Goal: Check status: Check status

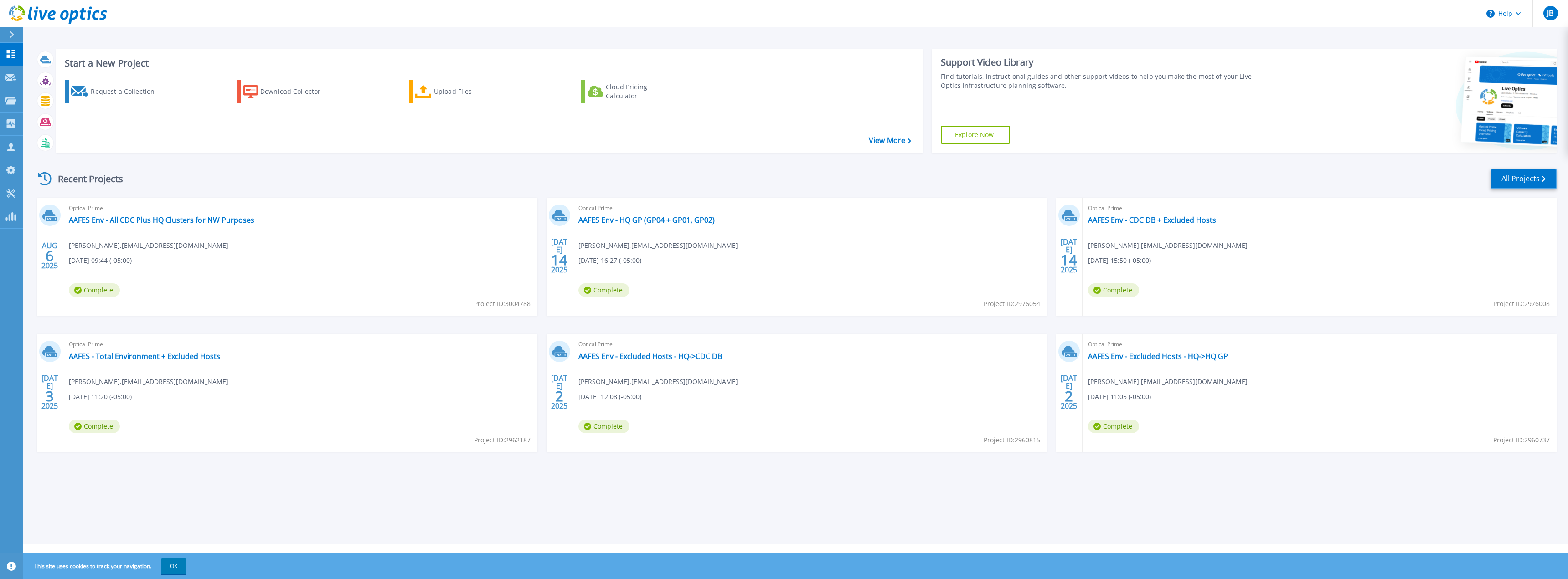
click at [1523, 179] on link "All Projects" at bounding box center [1524, 179] width 66 height 21
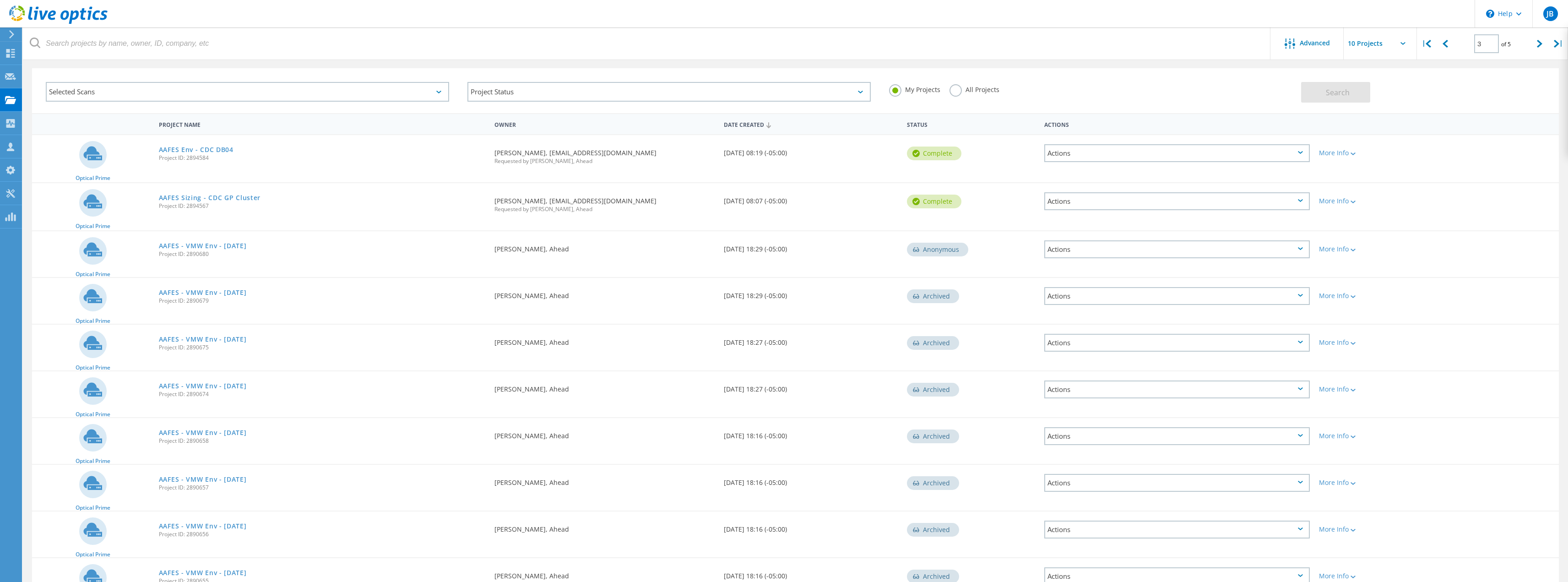
scroll to position [92, 0]
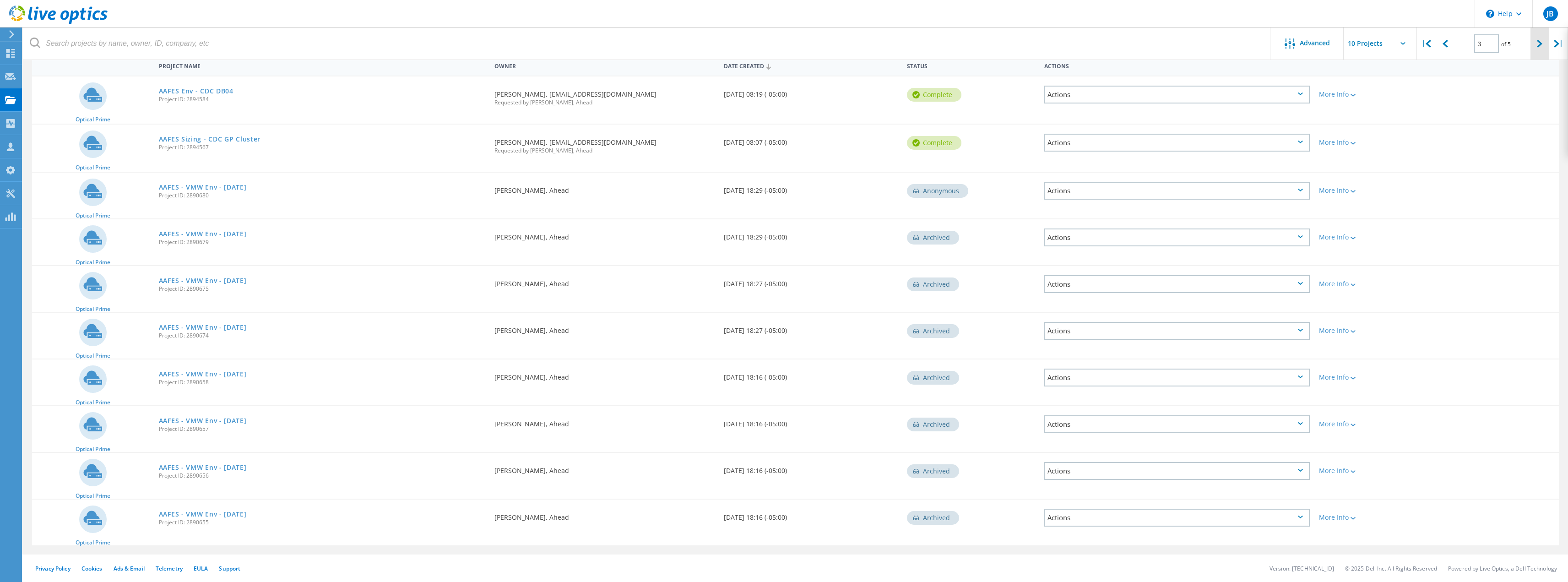
click at [1539, 48] on div at bounding box center [1539, 43] width 19 height 32
type input "4"
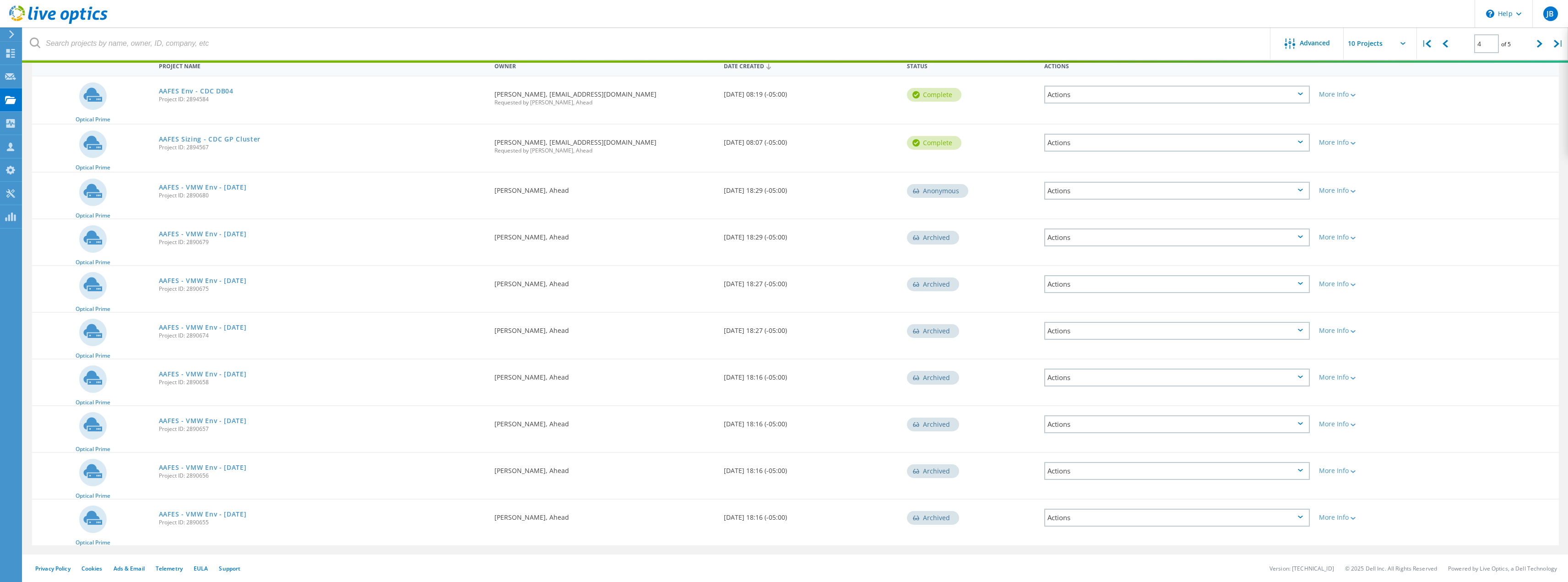
scroll to position [91, 0]
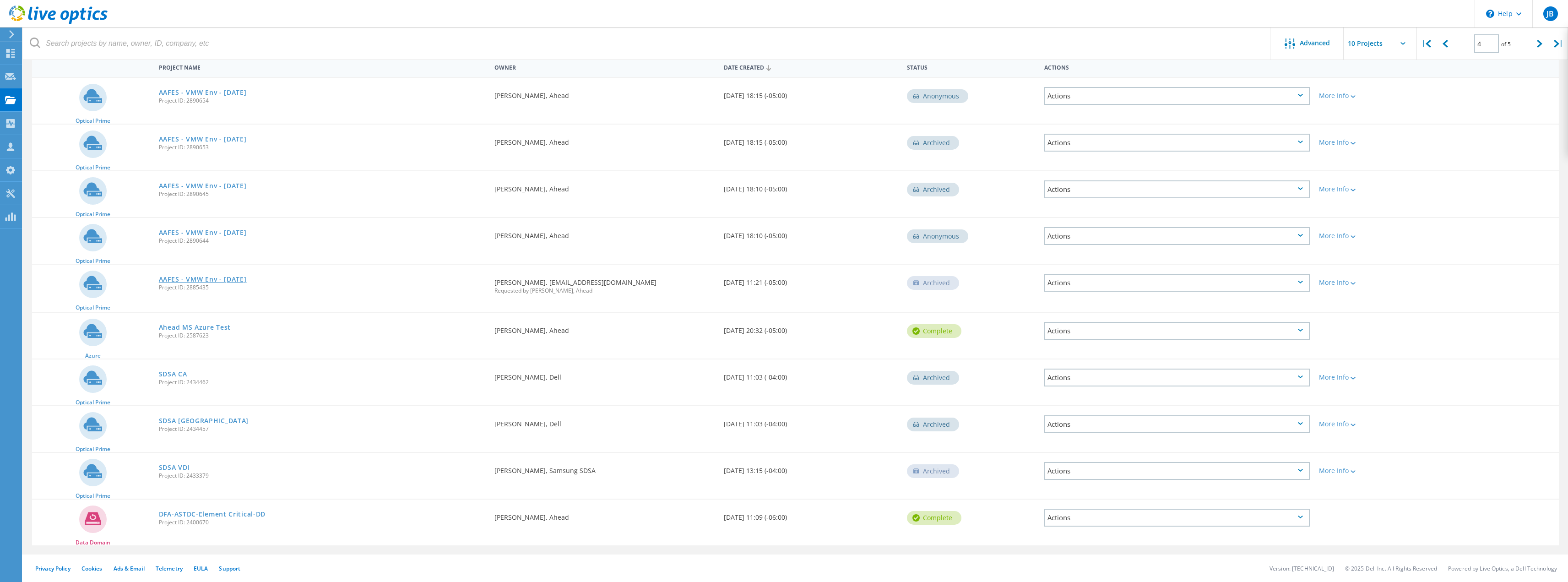
click at [232, 277] on link "AAFES - VMW Env - [DATE]" at bounding box center [203, 279] width 88 height 6
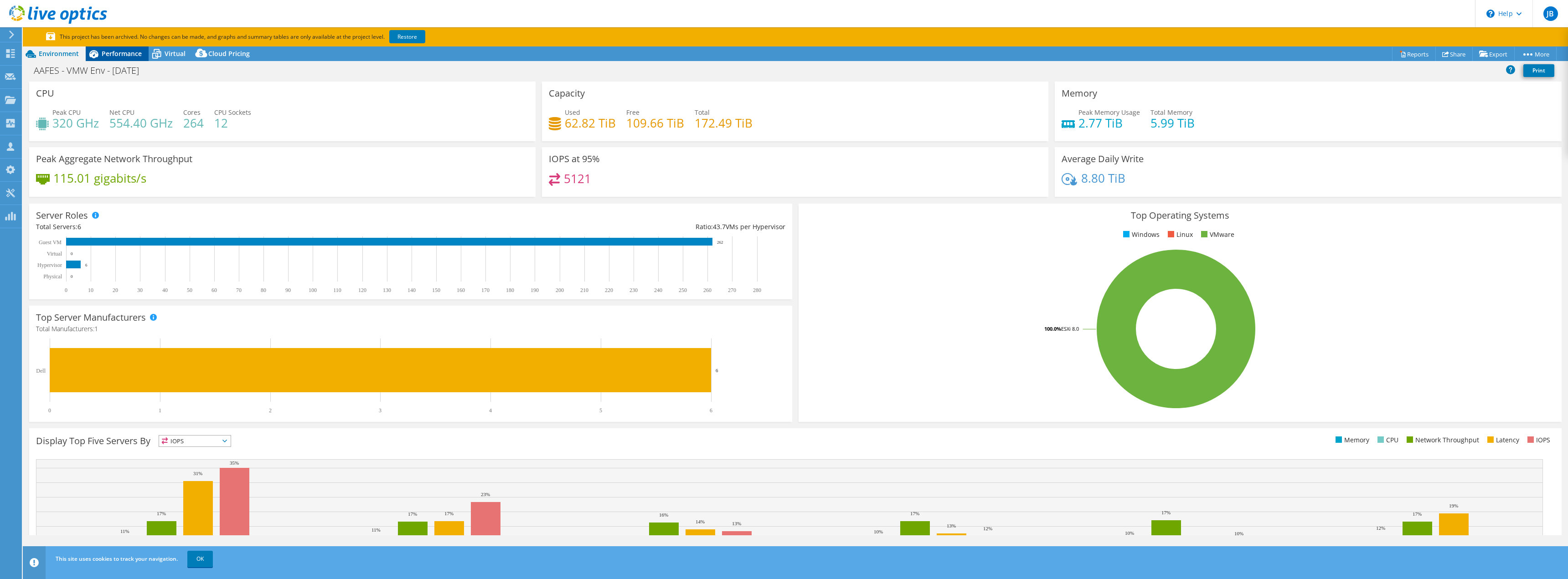
click at [128, 52] on span "Performance" at bounding box center [122, 54] width 40 height 9
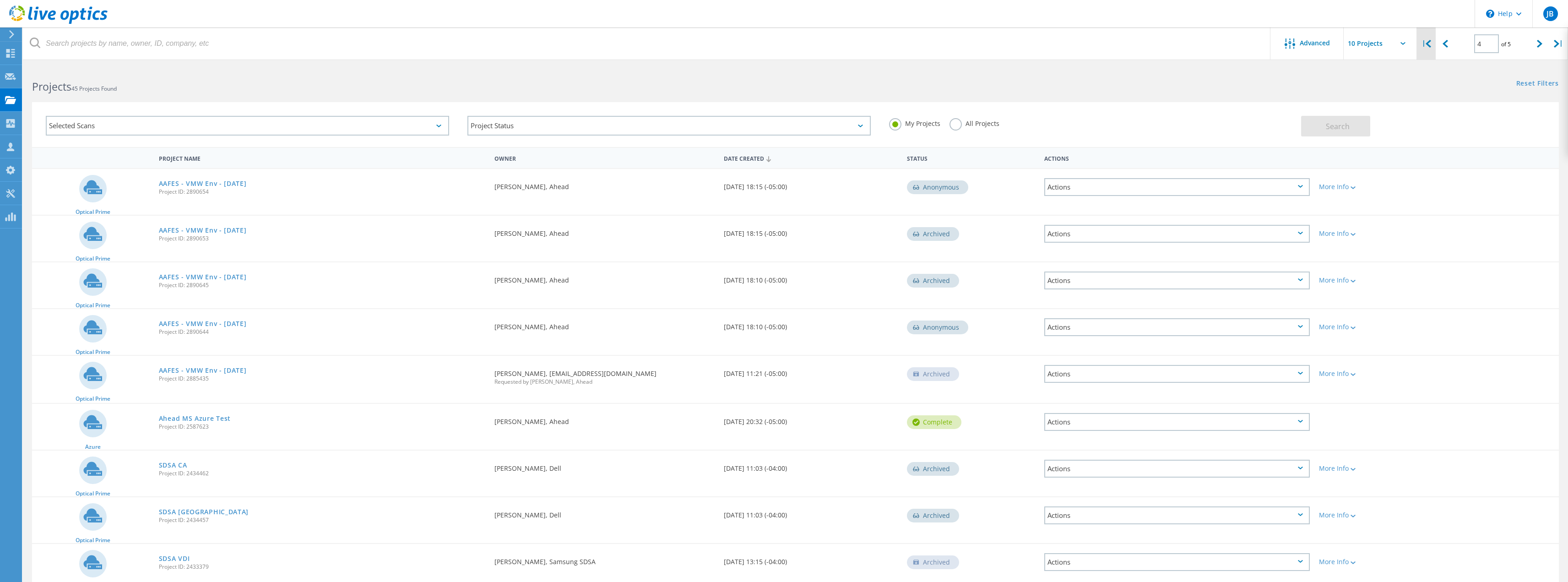
click at [1427, 47] on icon at bounding box center [1428, 43] width 6 height 8
type input "1"
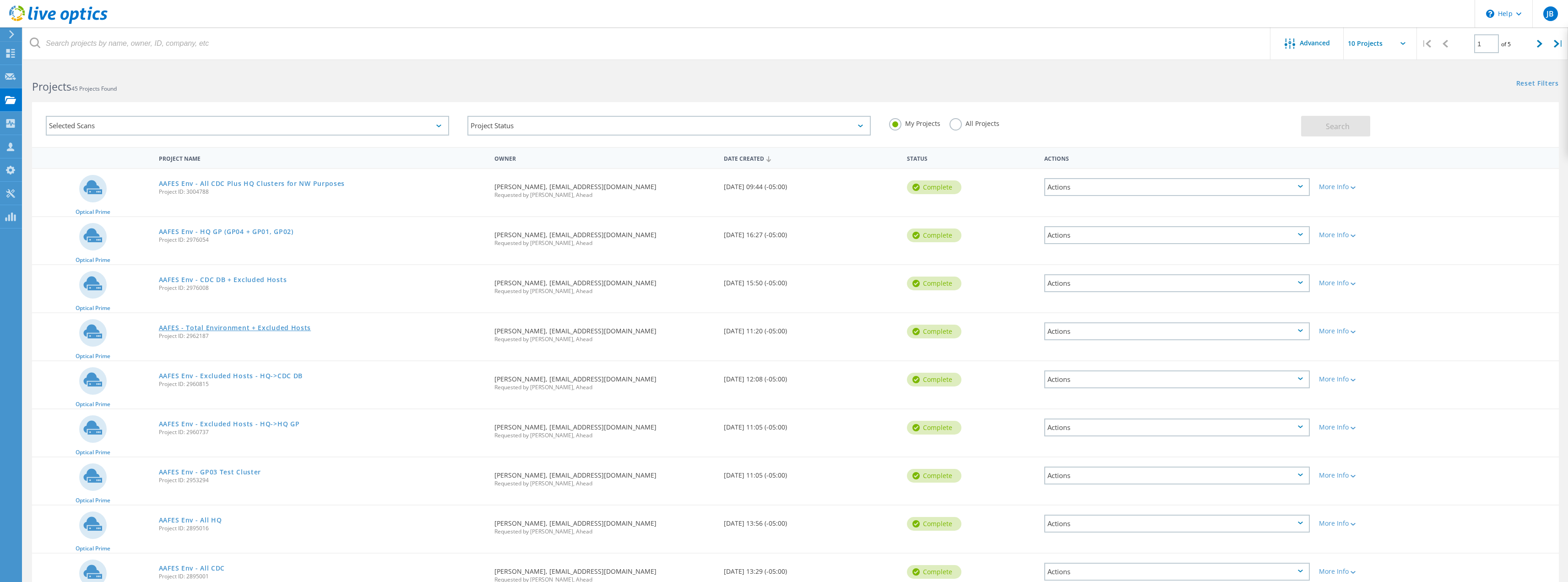
click at [205, 325] on link "AAFES - Total Environment + Excluded Hosts" at bounding box center [235, 328] width 152 height 6
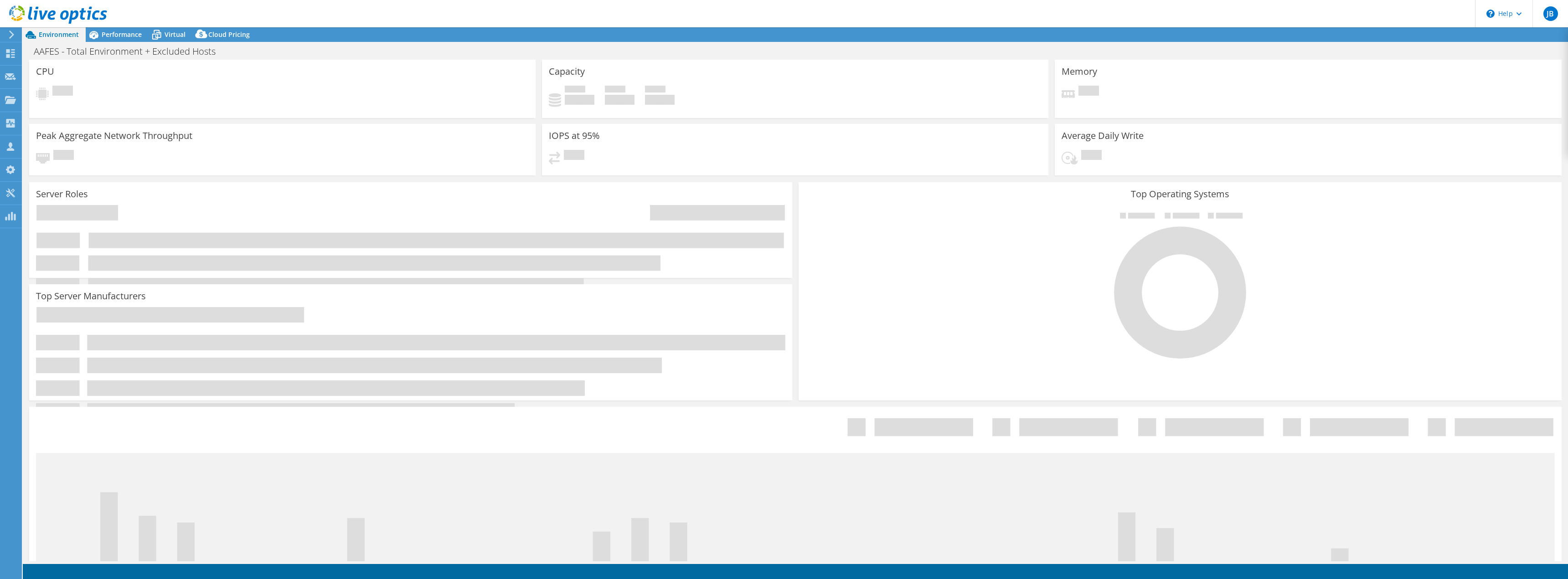
select select "USEast"
select select "USD"
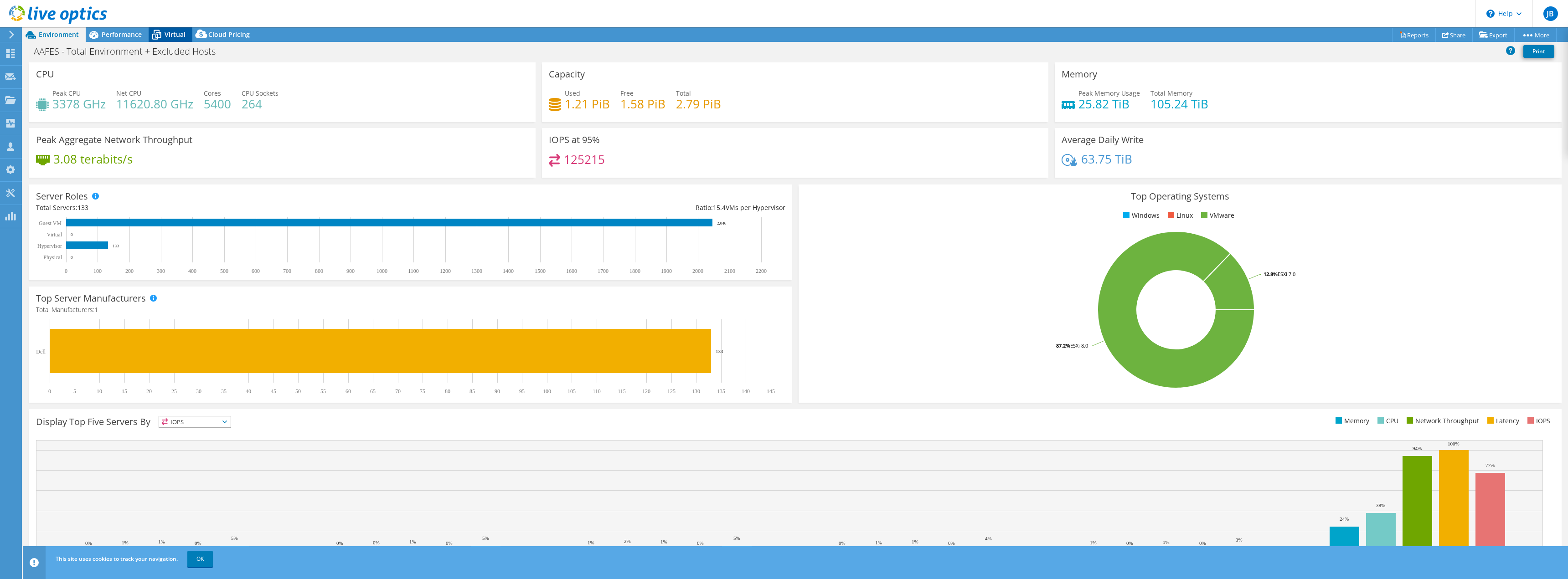
click at [174, 35] on span "Virtual" at bounding box center [175, 34] width 21 height 9
